Goal: Task Accomplishment & Management: Manage account settings

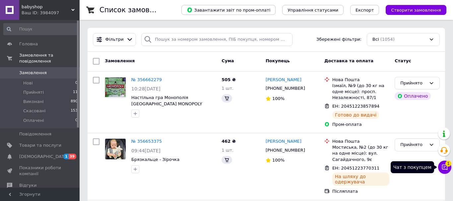
click at [445, 165] on span "1" at bounding box center [448, 162] width 6 height 6
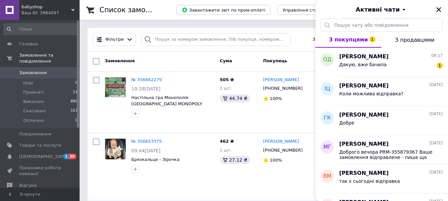
click at [438, 8] on icon "Закрити" at bounding box center [439, 10] width 6 height 6
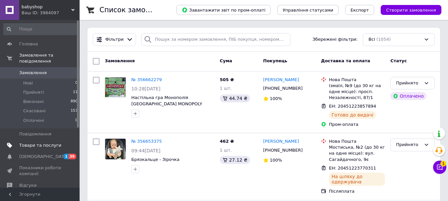
click at [31, 140] on link "Товари та послуги" at bounding box center [41, 145] width 82 height 11
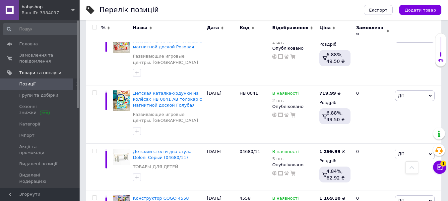
scroll to position [365, 0]
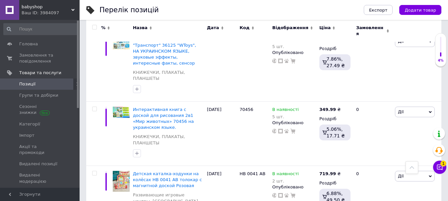
click at [59, 13] on div "Ваш ID: 3984097" at bounding box center [51, 13] width 58 height 6
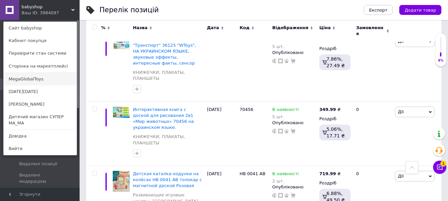
click at [41, 78] on link "MegaGlobalToys" at bounding box center [40, 79] width 73 height 13
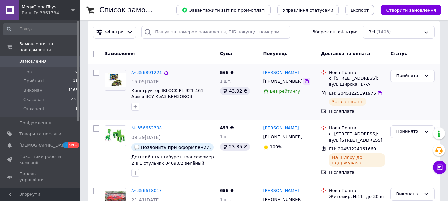
scroll to position [66, 0]
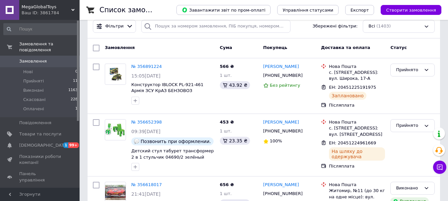
click at [51, 11] on div "Ваш ID: 3861784" at bounding box center [51, 13] width 58 height 6
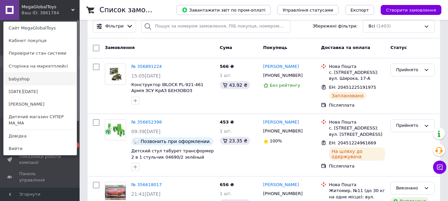
click at [36, 76] on link "babyshop" at bounding box center [40, 79] width 73 height 13
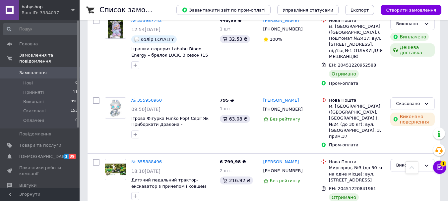
scroll to position [829, 0]
click at [53, 11] on div "Ваш ID: 3984097" at bounding box center [51, 13] width 58 height 6
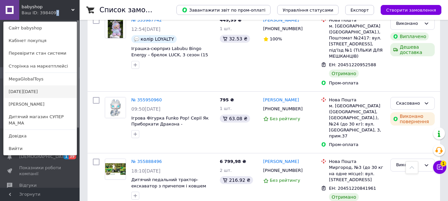
click at [24, 92] on link "[DATE][DATE]" at bounding box center [40, 92] width 73 height 13
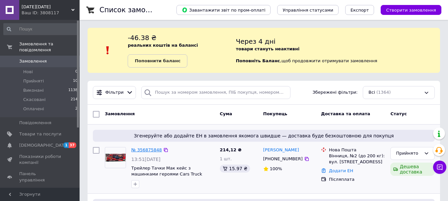
click at [142, 148] on link "№ 356875848" at bounding box center [146, 150] width 31 height 5
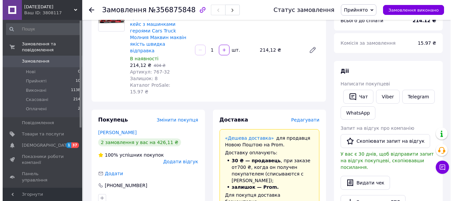
scroll to position [66, 0]
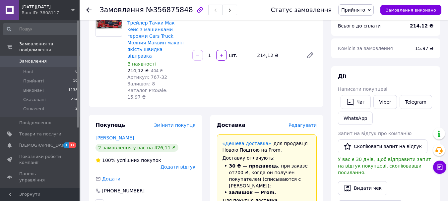
click at [308, 123] on span "Редагувати" at bounding box center [302, 125] width 28 height 5
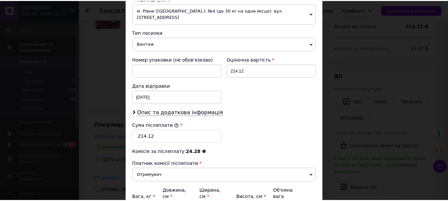
scroll to position [305, 0]
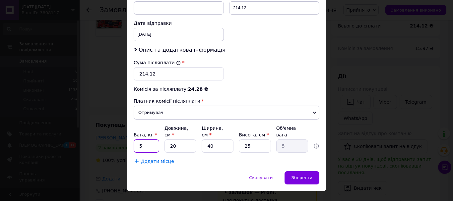
drag, startPoint x: 141, startPoint y: 135, endPoint x: 138, endPoint y: 135, distance: 3.3
click at [137, 140] on input "5" at bounding box center [147, 146] width 26 height 13
type input "1"
drag, startPoint x: 207, startPoint y: 135, endPoint x: 199, endPoint y: 142, distance: 10.8
click at [185, 138] on div "Вага, кг * 1 Довжина, см * 20 Ширина, см * 40 Висота, см * 25 Об'ємна вага 5" at bounding box center [227, 139] width 186 height 28
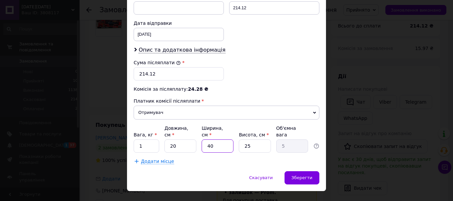
type input "1"
type input "0.13"
type input "2"
type input "0.25"
type input "20"
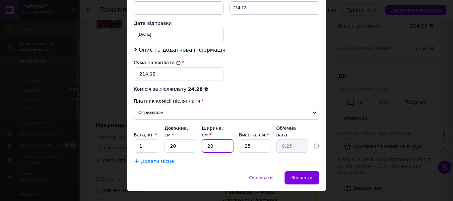
type input "2.5"
drag, startPoint x: 215, startPoint y: 129, endPoint x: 204, endPoint y: 139, distance: 15.3
click at [209, 140] on input "20" at bounding box center [218, 146] width 32 height 13
type input "2"
type input "0.25"
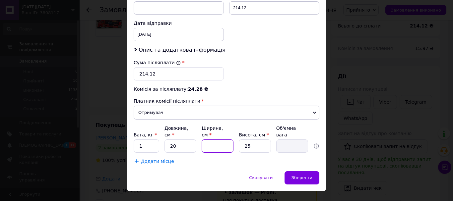
type input "1"
type input "0.13"
type input "15"
type input "1.88"
type input "15"
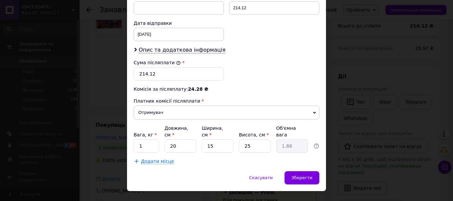
click at [319, 64] on div "Сума післяплати * 214.12" at bounding box center [226, 70] width 191 height 27
drag, startPoint x: 146, startPoint y: 130, endPoint x: 137, endPoint y: 132, distance: 9.5
click at [136, 140] on input "1" at bounding box center [147, 146] width 26 height 13
type input "2"
click at [302, 175] on span "Зберегти" at bounding box center [301, 177] width 21 height 5
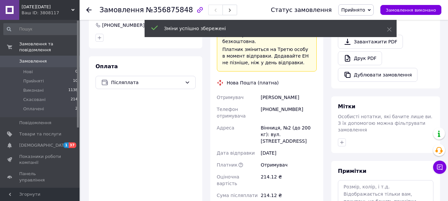
scroll to position [298, 0]
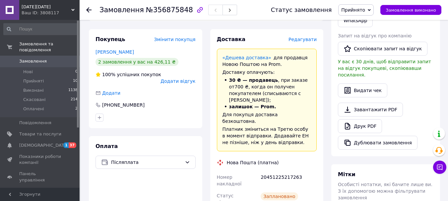
scroll to position [166, 0]
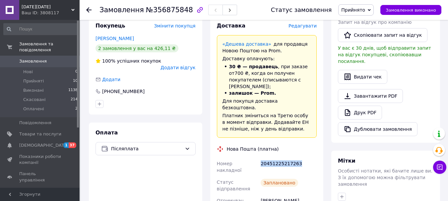
drag, startPoint x: 262, startPoint y: 135, endPoint x: 321, endPoint y: 137, distance: 59.0
click at [321, 137] on div "Доставка Редагувати «Дешева доставка»   для продавця Новою Поштою на Prom. Дост…" at bounding box center [266, 192] width 113 height 352
copy div "20451225217263"
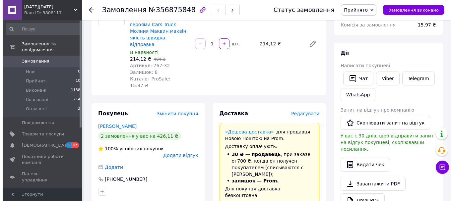
scroll to position [0, 0]
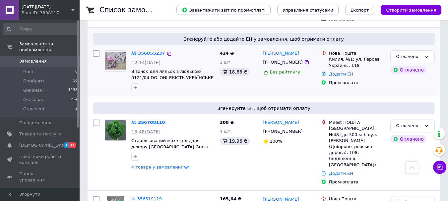
click at [137, 54] on link "№ 356855237" at bounding box center [148, 53] width 34 height 5
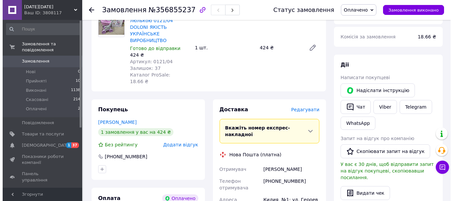
scroll to position [86, 0]
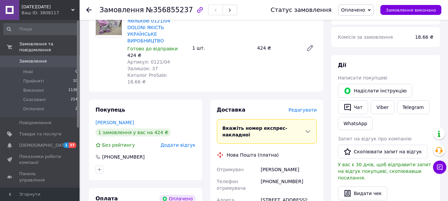
click at [302, 107] on span "Редагувати" at bounding box center [302, 109] width 28 height 5
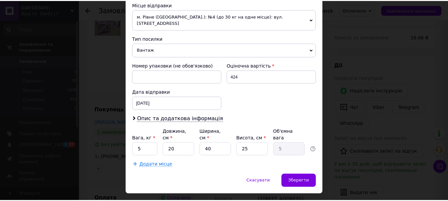
scroll to position [239, 0]
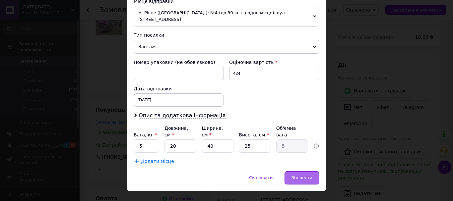
click at [313, 171] on div "Зберегти" at bounding box center [301, 177] width 35 height 13
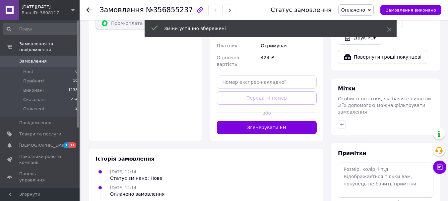
scroll to position [228, 0]
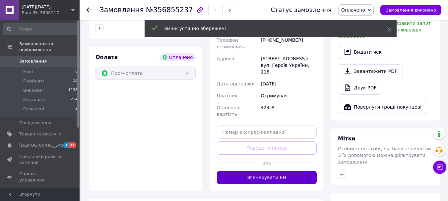
click at [272, 171] on button "Згенерувати ЕН" at bounding box center [267, 177] width 100 height 13
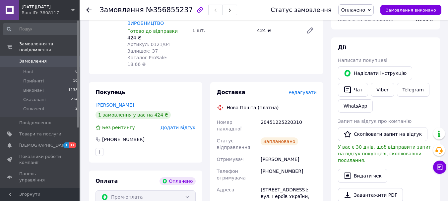
scroll to position [95, 0]
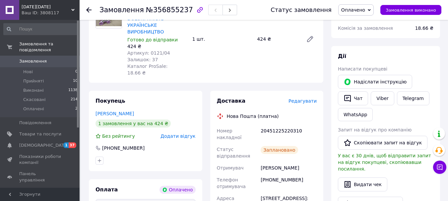
click at [41, 10] on div "Ваш ID: 3808117" at bounding box center [51, 13] width 58 height 6
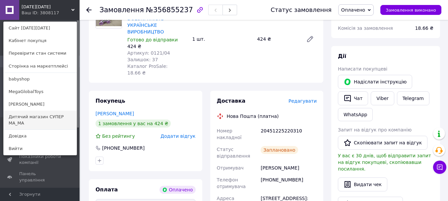
click at [70, 117] on link "Дитячий магазин СУПЕР МА_МА" at bounding box center [40, 120] width 73 height 19
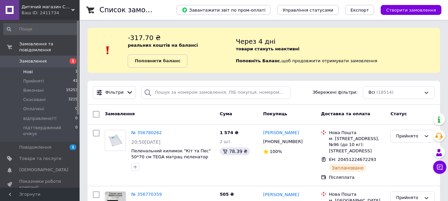
click at [52, 68] on li "Нові 1" at bounding box center [41, 71] width 82 height 9
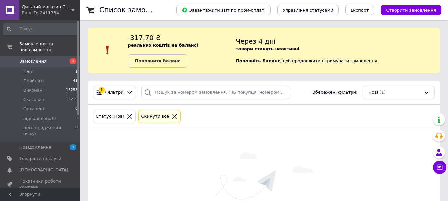
click at [61, 58] on span "1" at bounding box center [70, 61] width 18 height 6
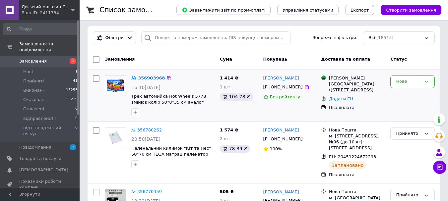
scroll to position [66, 0]
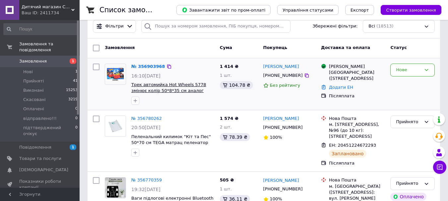
click at [166, 91] on span "Трек автомийка Hot Wheels 5778 змінює колір 50*8*35 см аналог" at bounding box center [168, 87] width 75 height 11
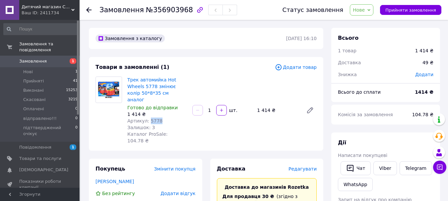
drag, startPoint x: 160, startPoint y: 113, endPoint x: 150, endPoint y: 113, distance: 10.6
click at [150, 118] on div "Артикул: 5778" at bounding box center [157, 121] width 60 height 7
copy span "778"
click at [152, 118] on span "Артикул: 5778" at bounding box center [144, 120] width 35 height 5
drag, startPoint x: 165, startPoint y: 110, endPoint x: 149, endPoint y: 117, distance: 17.6
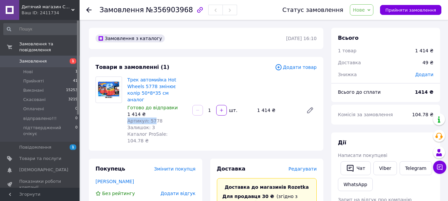
click at [146, 114] on div "Трек автомийка Hot Wheels 5778 змінює колір 50*8*35 см аналог Готово до відправ…" at bounding box center [157, 110] width 65 height 70
click at [158, 118] on div "Артикул: 5778" at bounding box center [157, 121] width 60 height 7
drag, startPoint x: 154, startPoint y: 114, endPoint x: 148, endPoint y: 115, distance: 6.0
click at [148, 118] on div "Артикул: 5778" at bounding box center [157, 121] width 60 height 7
copy span "5778"
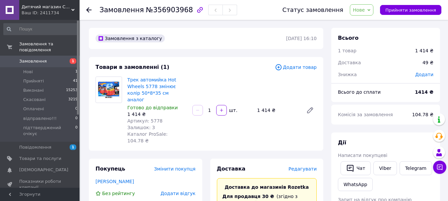
click at [58, 6] on span "Дитячий магазин СУПЕР МА_МА" at bounding box center [47, 7] width 50 height 6
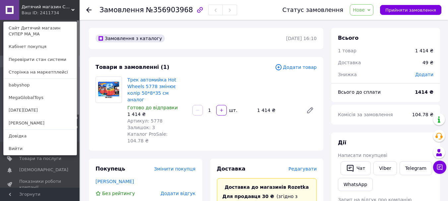
click at [66, 11] on div "Дитячий магазин СУПЕР МА_МА Ваш ID: 2411734 Сайт Дитячий магазин СУПЕР МА_МА Ка…" at bounding box center [40, 10] width 80 height 20
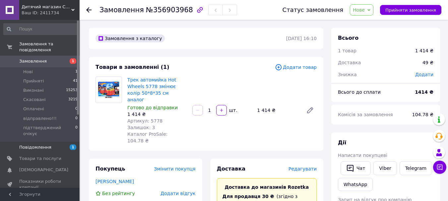
click at [48, 145] on span "Повідомлення" at bounding box center [40, 148] width 42 height 6
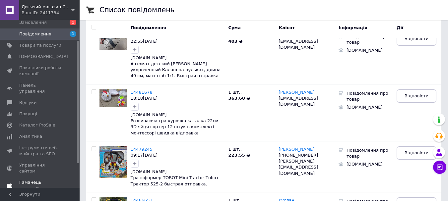
scroll to position [28, 0]
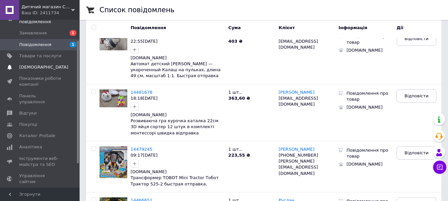
click at [36, 64] on link "Сповіщення 0 0" at bounding box center [41, 67] width 82 height 11
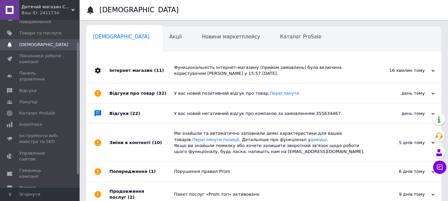
click at [431, 71] on div "16 хвилин тому" at bounding box center [401, 71] width 66 height 6
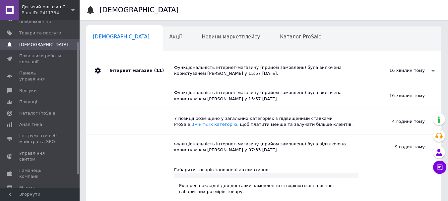
scroll to position [33, 0]
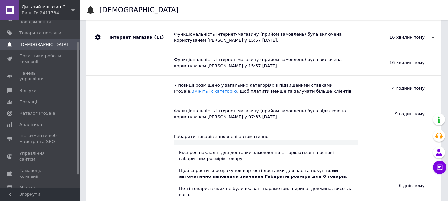
drag, startPoint x: 379, startPoint y: 160, endPoint x: 403, endPoint y: 157, distance: 24.4
click at [403, 157] on div "6 днів тому" at bounding box center [399, 186] width 83 height 118
click at [344, 116] on div "Функціональність інтернет-магазину (прийом замовлень) була відключена користува…" at bounding box center [266, 114] width 184 height 12
click at [400, 134] on div "6 днів тому" at bounding box center [399, 186] width 83 height 118
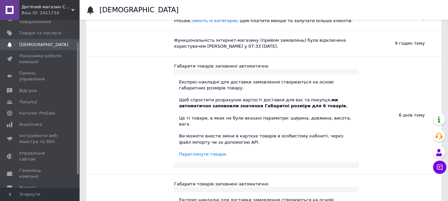
scroll to position [0, 0]
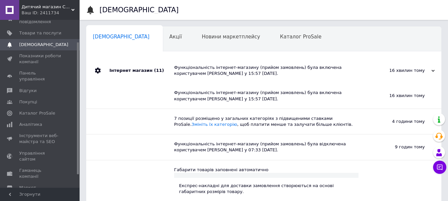
click at [54, 11] on div "Ваш ID: 2411734" at bounding box center [51, 13] width 58 height 6
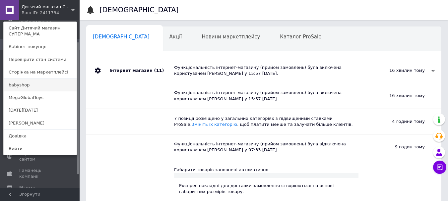
click at [26, 81] on link "babyshop" at bounding box center [40, 85] width 73 height 13
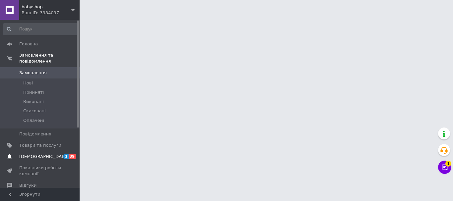
click at [37, 154] on span "[DEMOGRAPHIC_DATA]" at bounding box center [43, 157] width 49 height 6
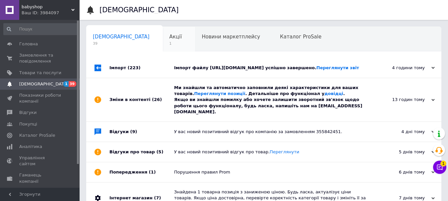
click at [169, 38] on span "Акції" at bounding box center [175, 37] width 13 height 6
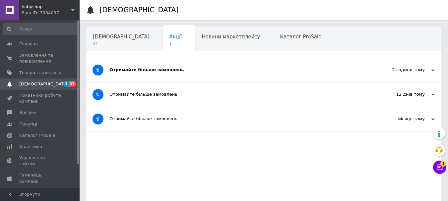
click at [155, 70] on div "Отримайте більше замовлень" at bounding box center [238, 70] width 259 height 6
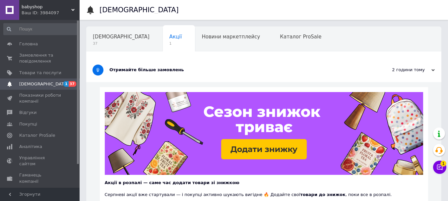
scroll to position [66, 0]
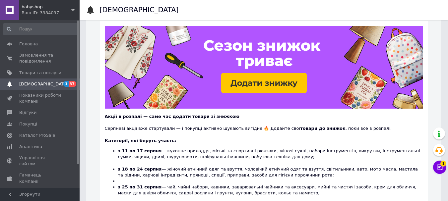
click at [58, 5] on span "babyshop" at bounding box center [47, 7] width 50 height 6
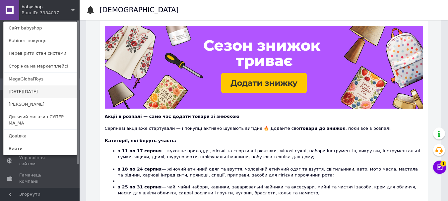
click at [31, 91] on link "[DATE][DATE]" at bounding box center [40, 92] width 73 height 13
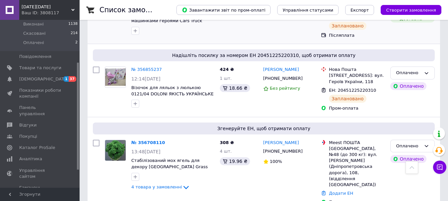
scroll to position [199, 0]
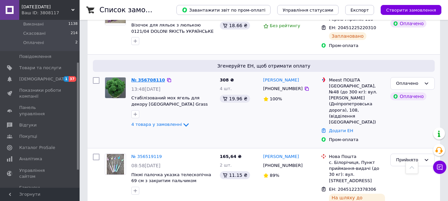
click at [143, 79] on link "№ 356708110" at bounding box center [148, 80] width 34 height 5
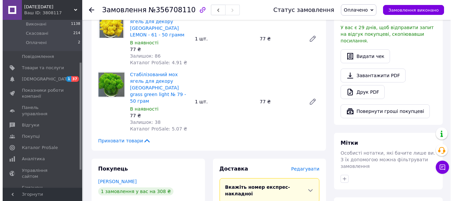
scroll to position [232, 0]
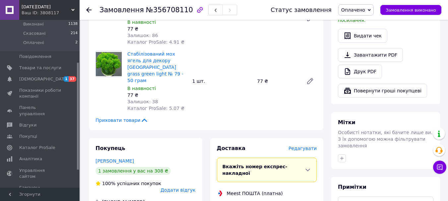
click at [302, 146] on span "Редагувати" at bounding box center [302, 148] width 28 height 5
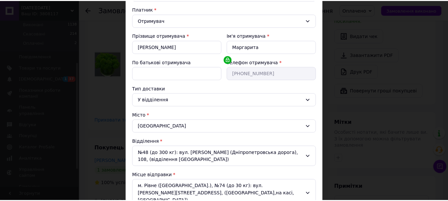
scroll to position [185, 0]
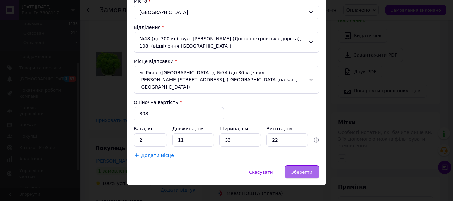
click at [309, 170] on span "Зберегти" at bounding box center [301, 172] width 21 height 5
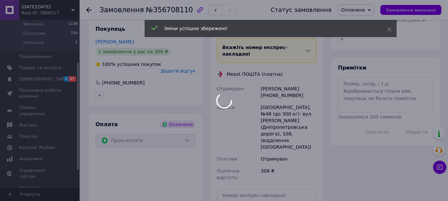
scroll to position [398, 0]
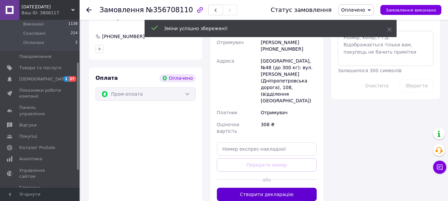
click at [282, 188] on button "Створити декларацію" at bounding box center [267, 194] width 100 height 13
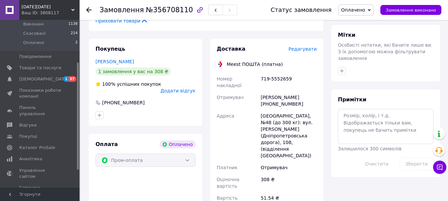
scroll to position [265, 0]
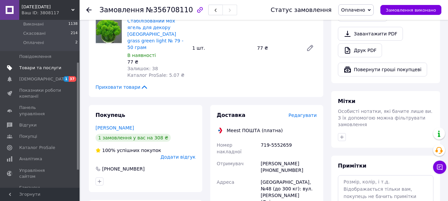
click at [50, 67] on link "Товари та послуги" at bounding box center [41, 67] width 82 height 11
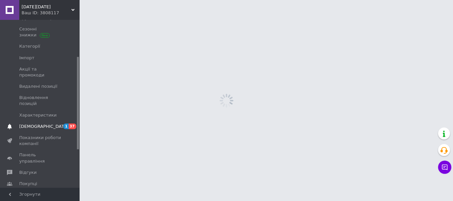
click at [35, 124] on span "[DEMOGRAPHIC_DATA]" at bounding box center [43, 127] width 49 height 6
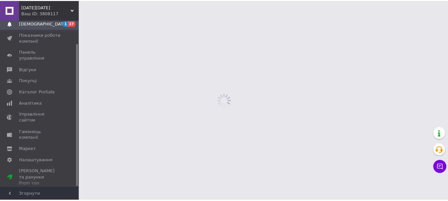
scroll to position [27, 0]
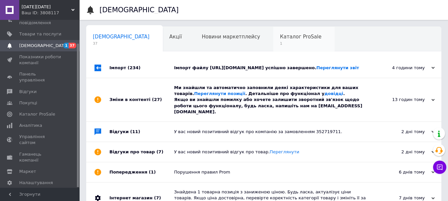
click at [280, 44] on span "1" at bounding box center [300, 43] width 41 height 5
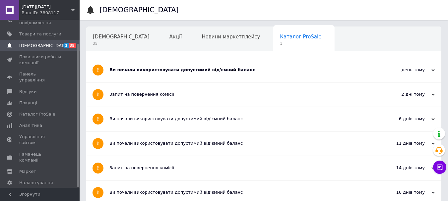
click at [48, 1] on div "BLACK FRIDAY Ваш ID: 3808117" at bounding box center [49, 10] width 60 height 20
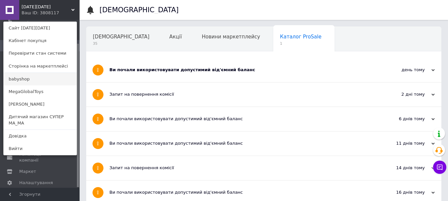
click at [22, 79] on link "babyshop" at bounding box center [40, 79] width 73 height 13
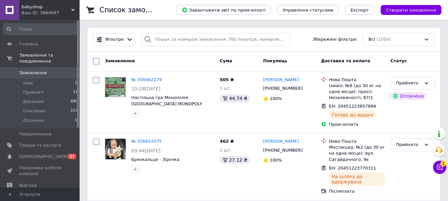
click at [68, 6] on span "babyshop" at bounding box center [47, 7] width 50 height 6
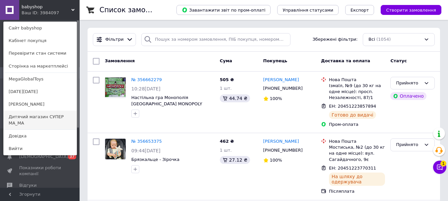
click at [36, 112] on link "Дитячий магазин СУПЕР МА_МА" at bounding box center [40, 120] width 73 height 19
